Goal: Transaction & Acquisition: Register for event/course

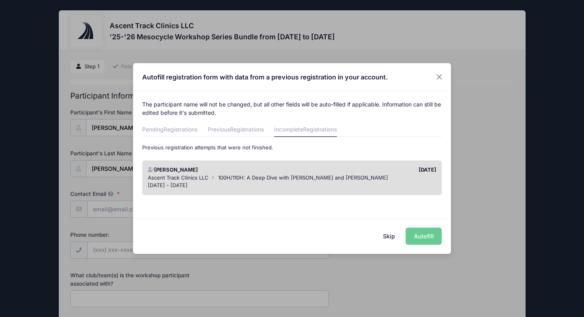
click at [418, 234] on div "Skip Autofill" at bounding box center [292, 235] width 318 height 35
click at [316, 189] on div "[DATE] - [DATE]" at bounding box center [292, 185] width 289 height 8
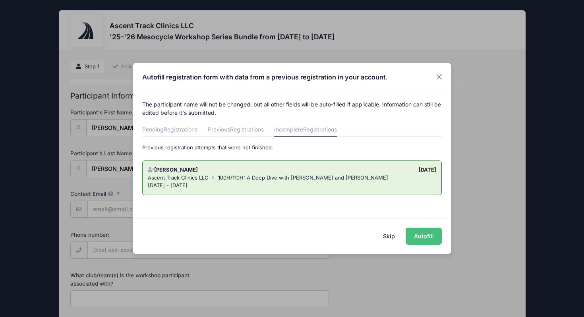
click at [427, 237] on button "Autofill" at bounding box center [423, 235] width 36 height 17
type input "[EMAIL_ADDRESS][DOMAIN_NAME]"
type input "[GEOGRAPHIC_DATA]"
select select "Instagram"
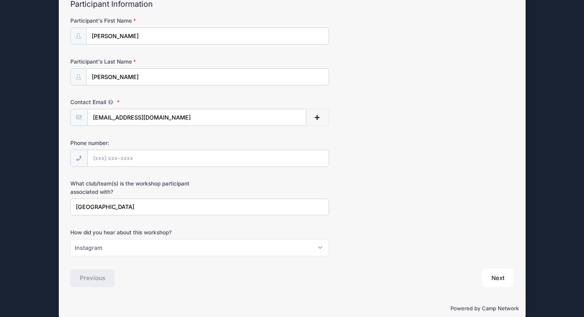
scroll to position [103, 0]
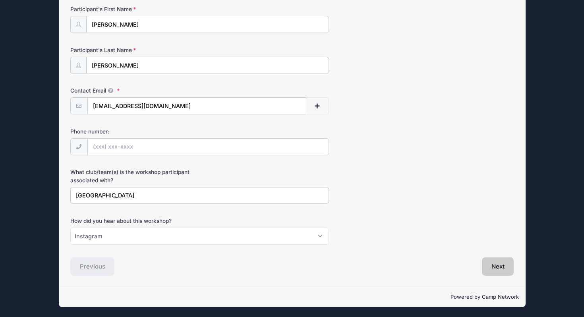
click at [495, 266] on button "Next" at bounding box center [498, 266] width 32 height 18
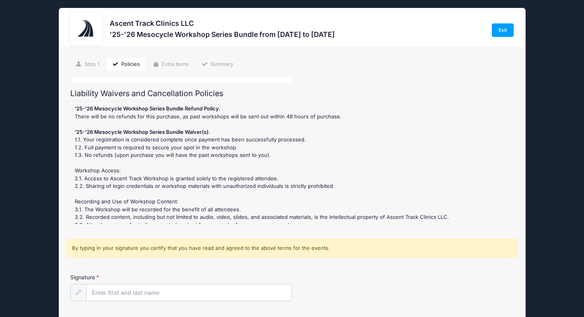
scroll to position [0, 0]
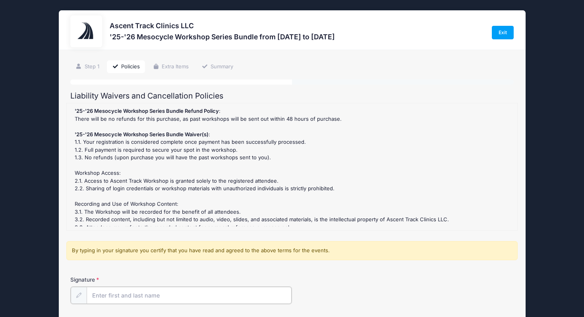
click at [129, 296] on input "Signature" at bounding box center [189, 295] width 205 height 17
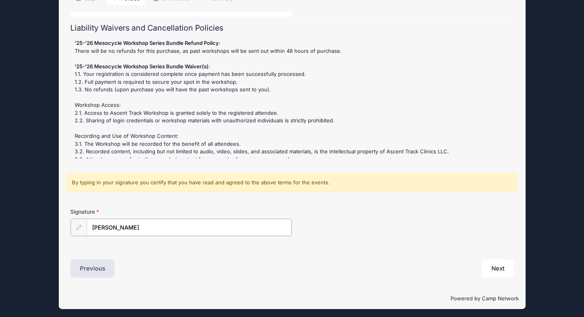
scroll to position [70, 0]
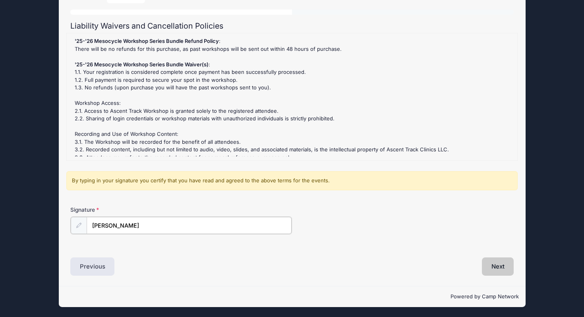
type input "[PERSON_NAME]"
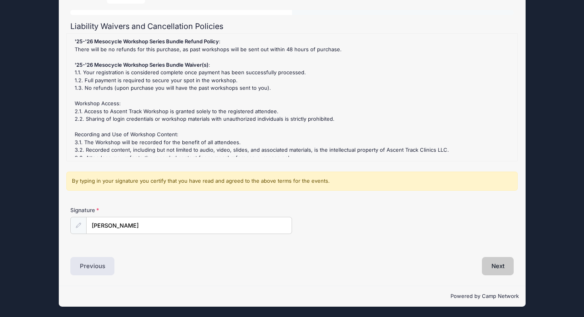
scroll to position [69, 0]
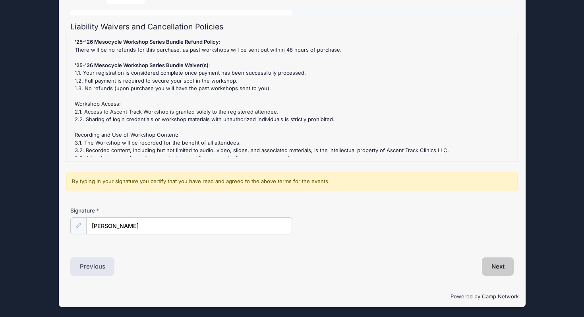
click at [499, 263] on button "Next" at bounding box center [498, 266] width 32 height 18
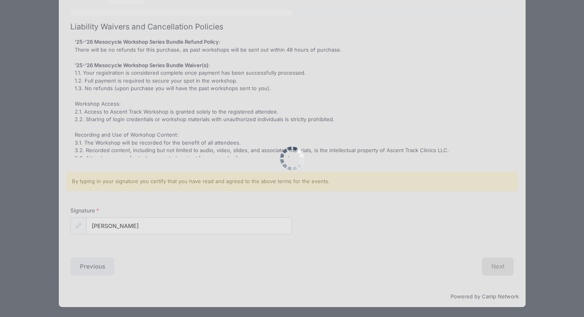
scroll to position [0, 0]
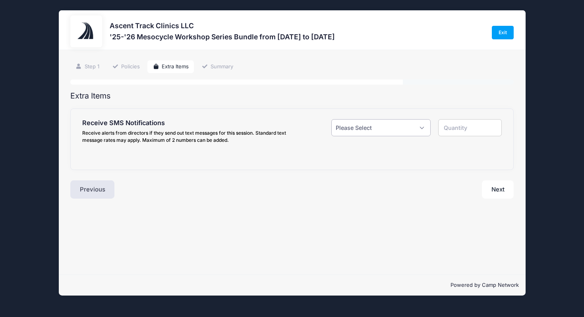
click at [407, 129] on select "Please Select Yes ($0.00) No" at bounding box center [380, 127] width 99 height 17
select select "1"
click at [331, 119] on select "Please Select Yes ($0.00) No" at bounding box center [380, 127] width 99 height 17
type input "1"
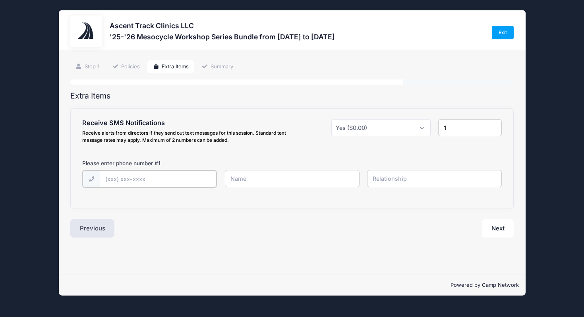
click at [175, 180] on input "text" at bounding box center [158, 178] width 117 height 17
type input "[PHONE_NUMBER]"
click at [245, 184] on input "text" at bounding box center [292, 178] width 135 height 17
type input "[PERSON_NAME]"
click at [495, 223] on button "Next" at bounding box center [498, 227] width 32 height 18
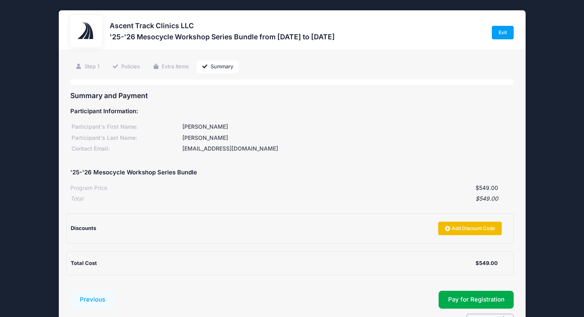
click at [460, 226] on link "Add Discount Code" at bounding box center [470, 228] width 64 height 13
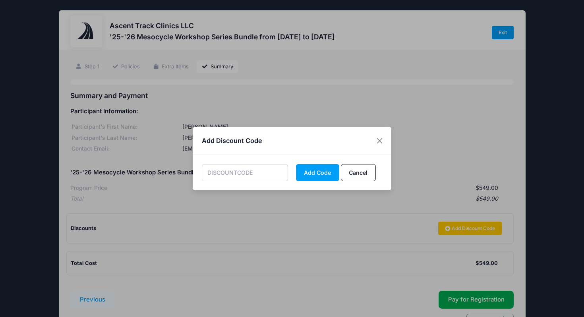
click at [246, 172] on input "text" at bounding box center [245, 172] width 87 height 17
type input "Kebba50"
click at [313, 173] on button "Add Code" at bounding box center [317, 172] width 43 height 17
